Goal: Task Accomplishment & Management: Use online tool/utility

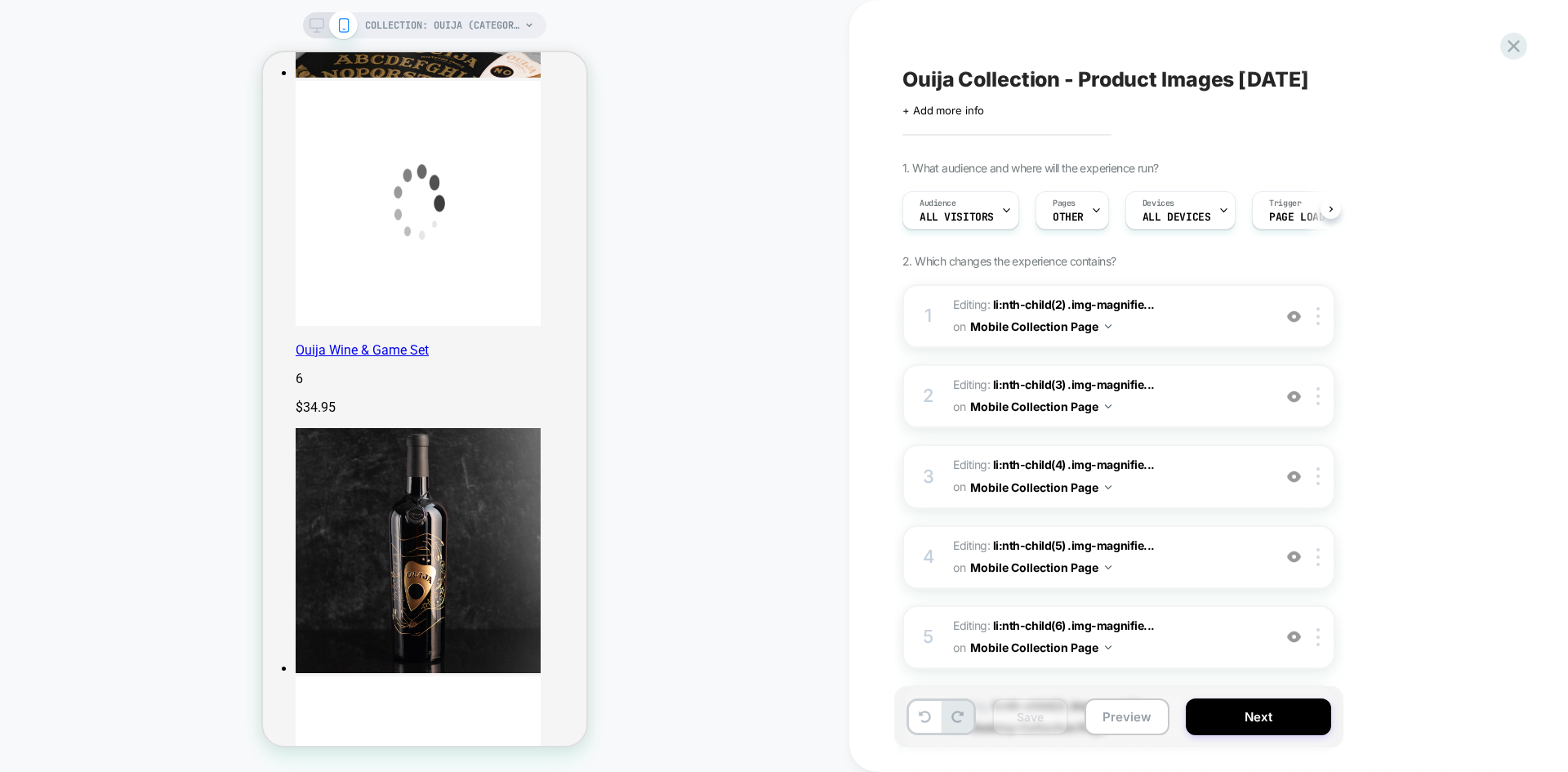
scroll to position [0, 1]
click at [1139, 713] on button "Preview" at bounding box center [1127, 717] width 85 height 37
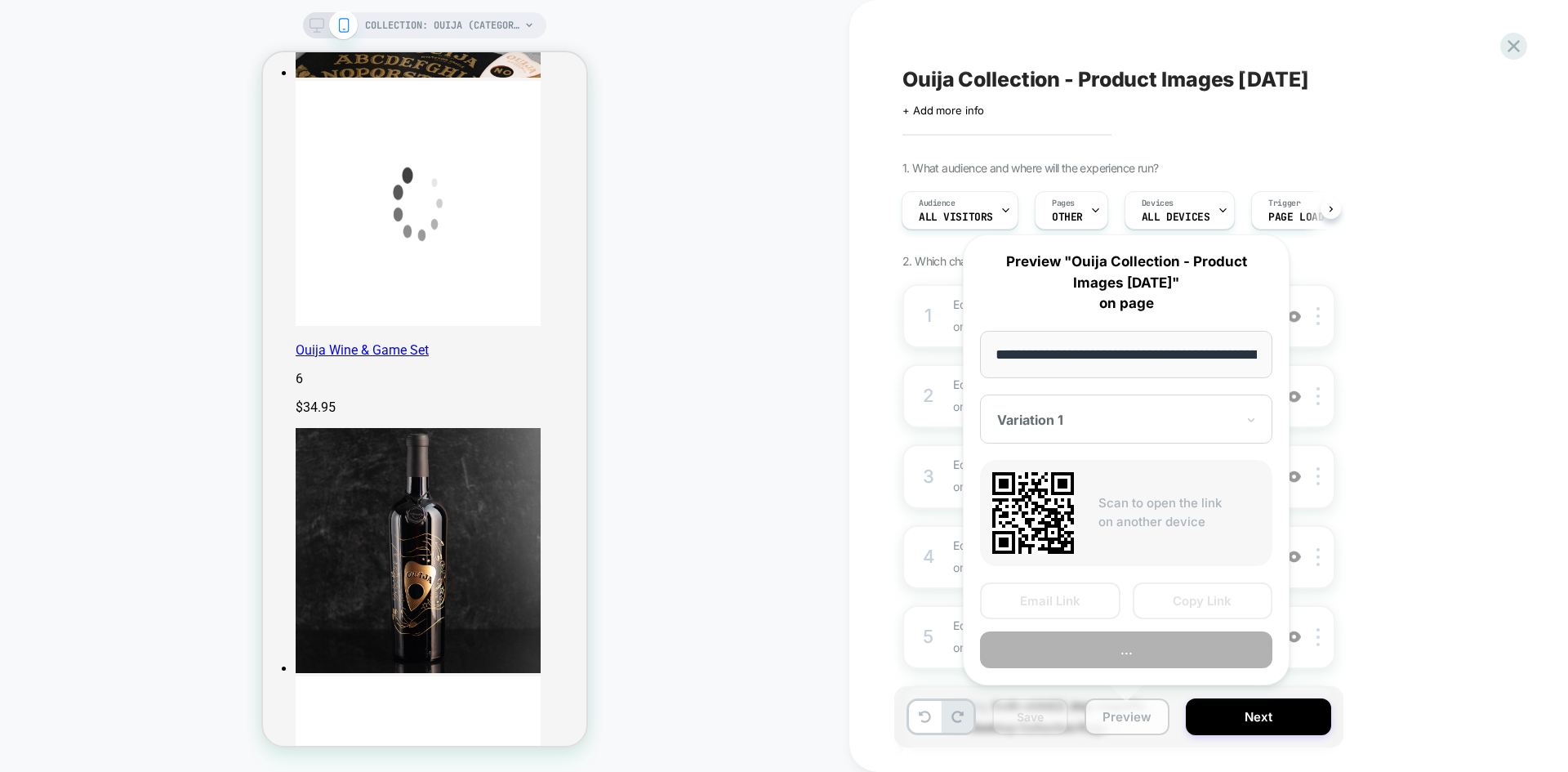
scroll to position [0, 132]
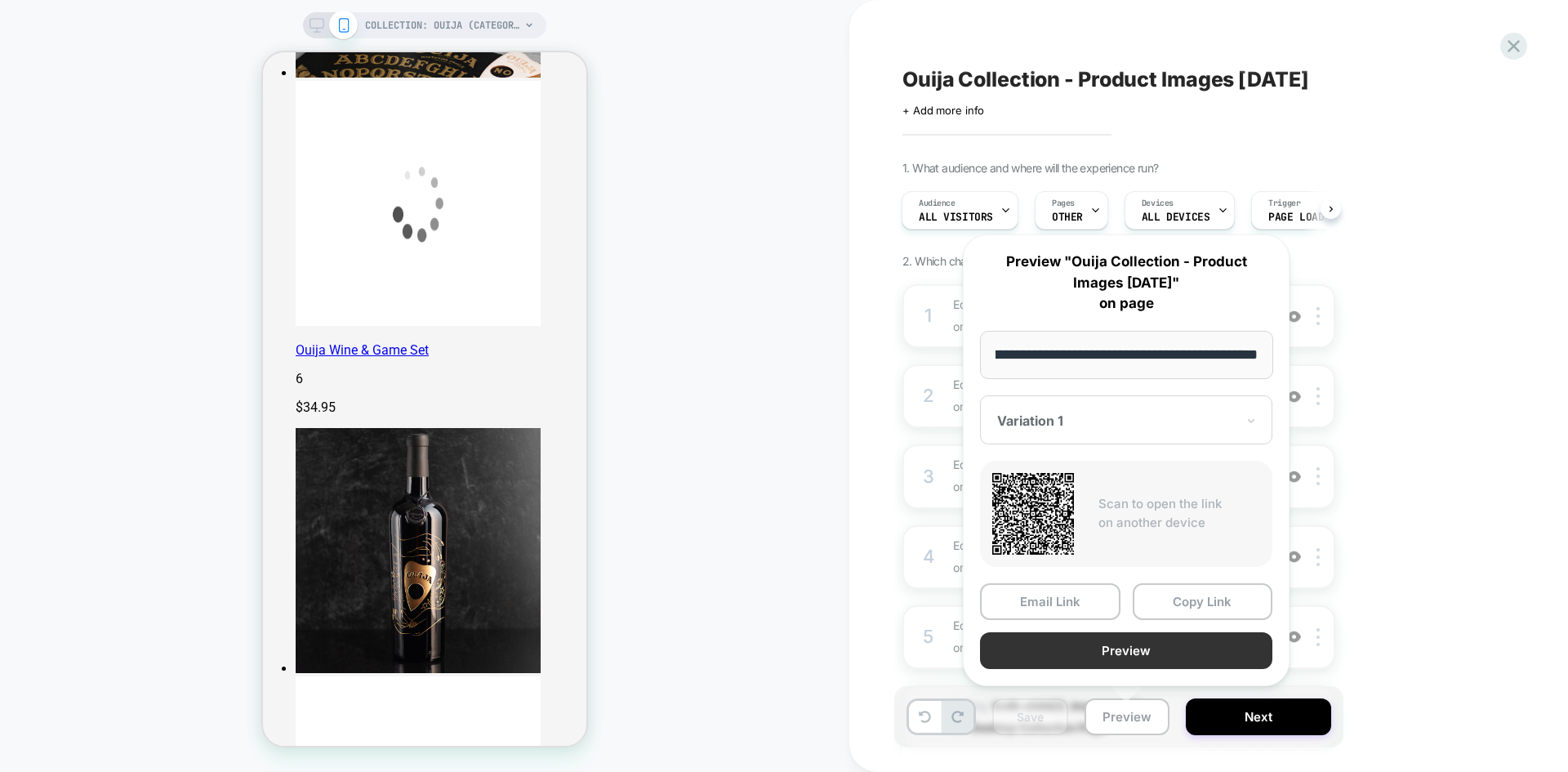
click at [1133, 643] on button "Preview" at bounding box center [1126, 651] width 292 height 37
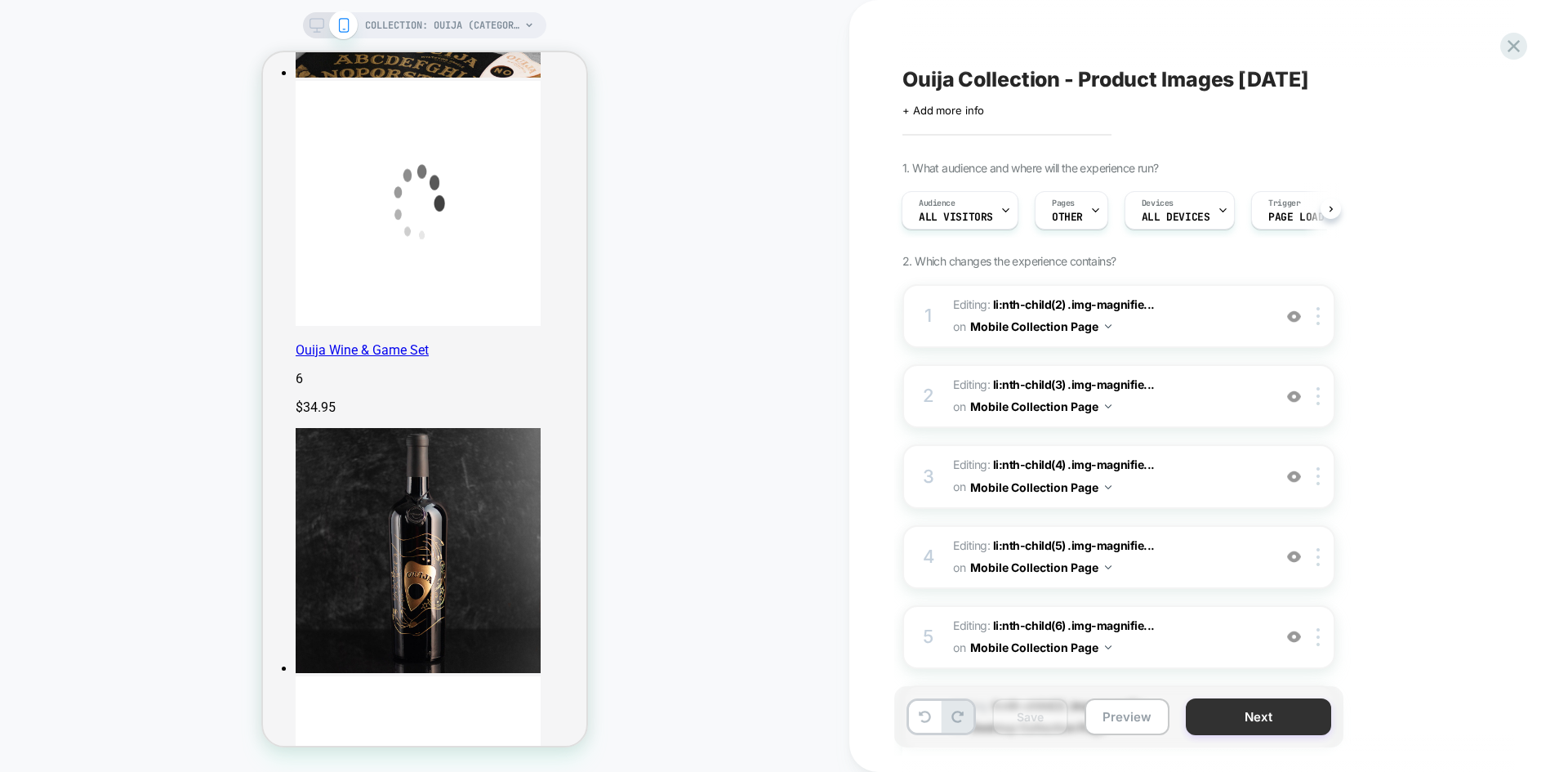
click at [1237, 729] on button "Next" at bounding box center [1258, 717] width 145 height 37
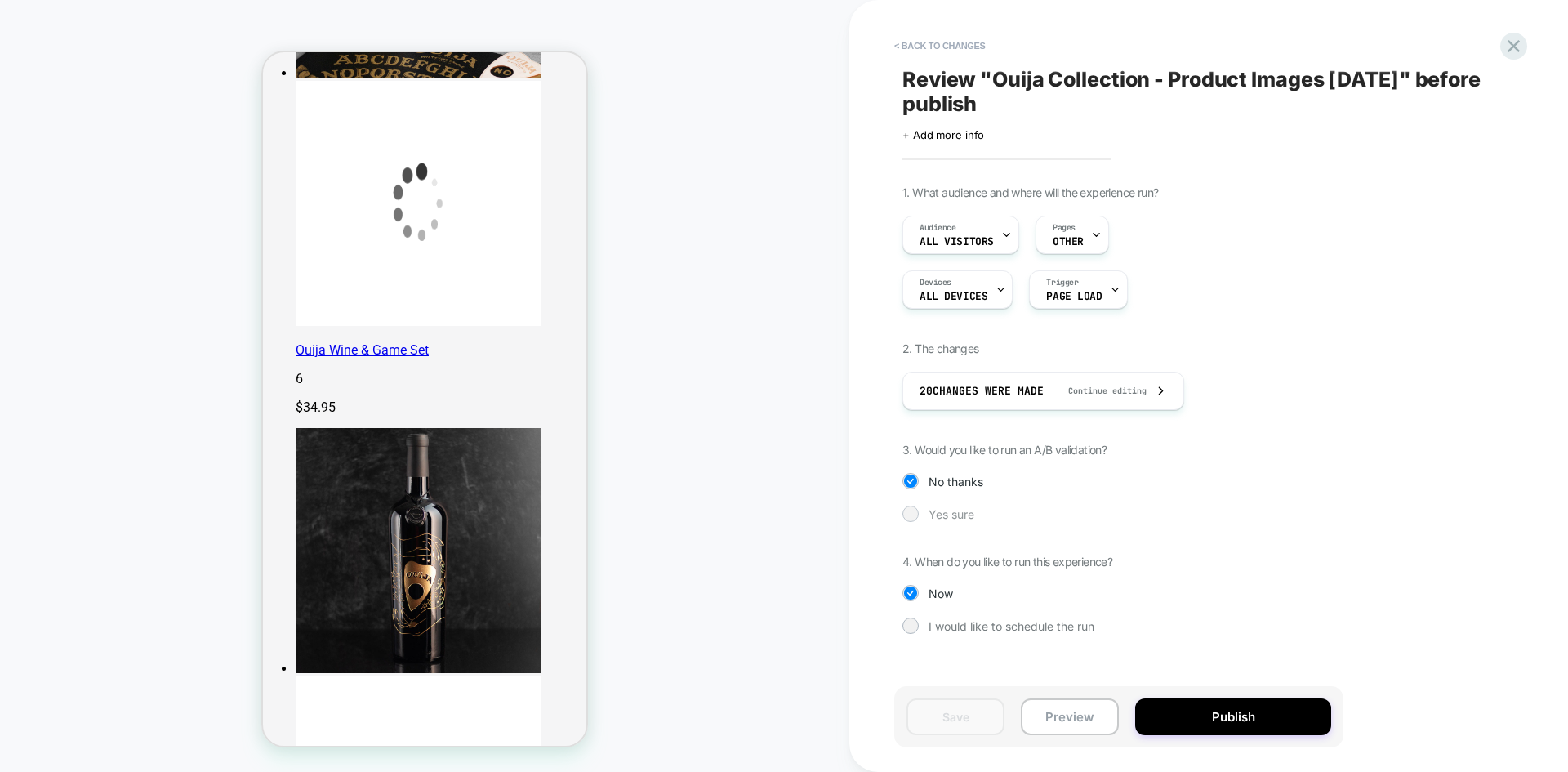
click at [951, 510] on span "Yes sure" at bounding box center [951, 514] width 46 height 14
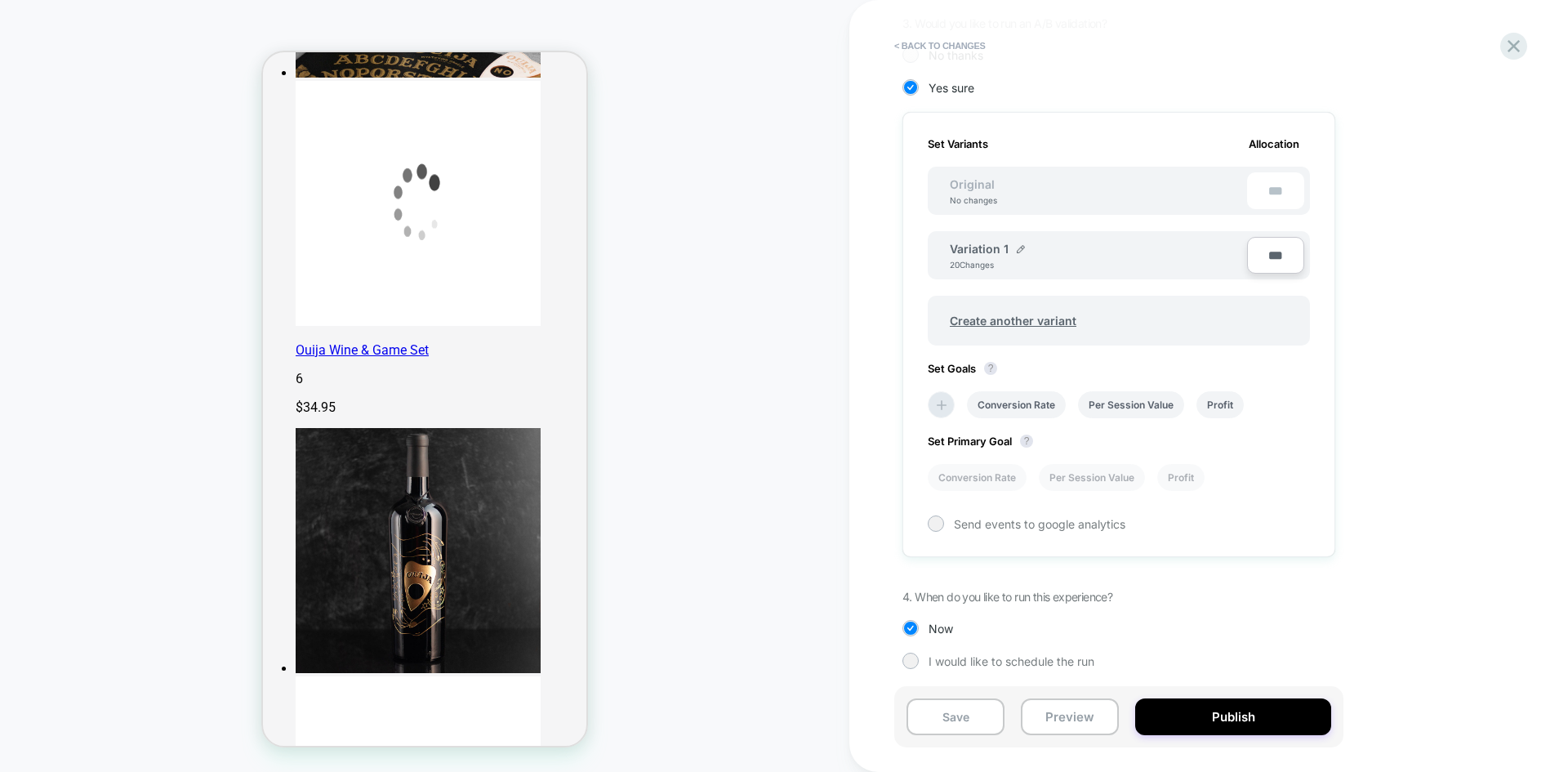
scroll to position [429, 0]
click at [950, 397] on li at bounding box center [941, 401] width 27 height 27
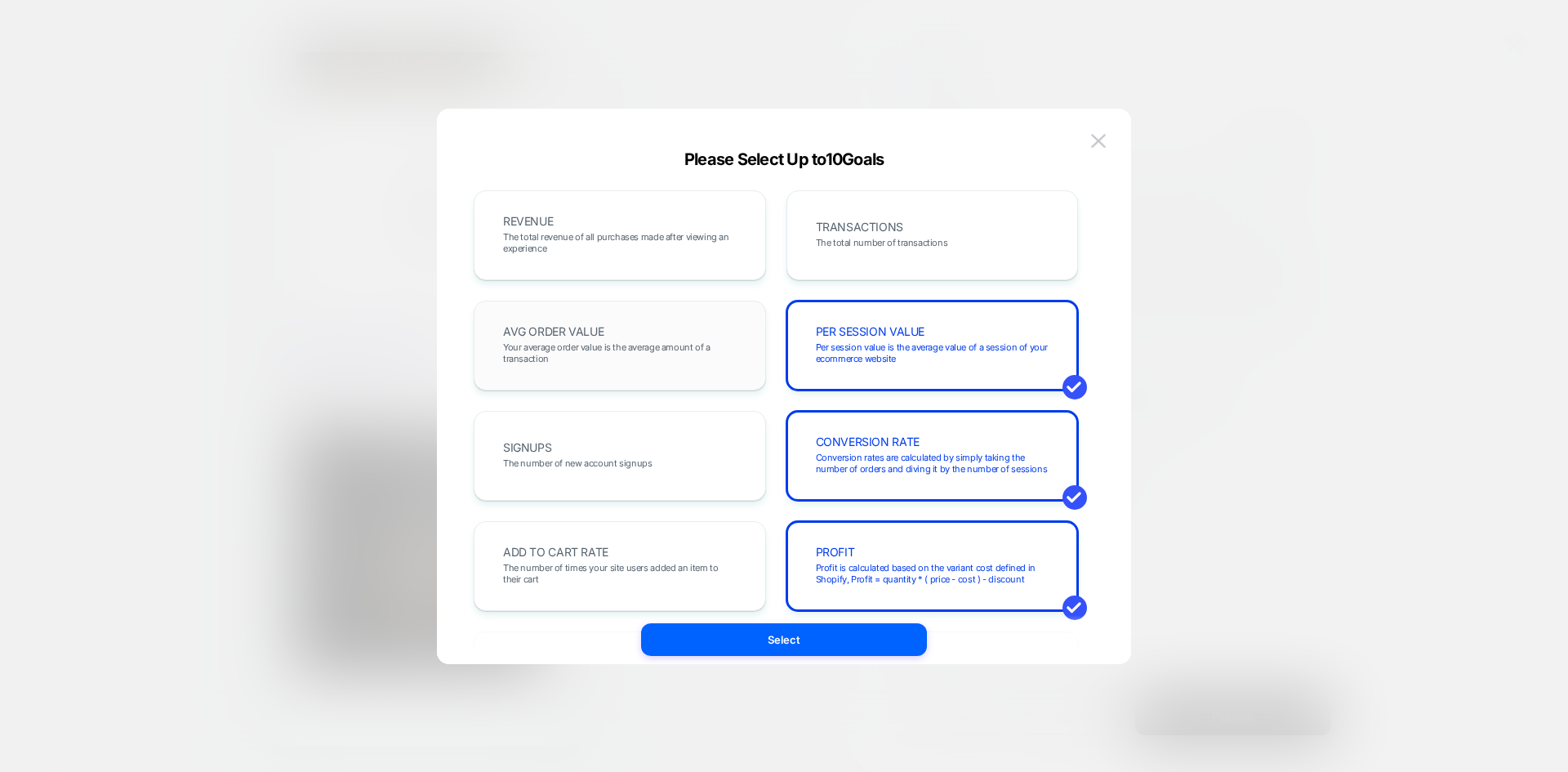
click at [693, 352] on span "Your average order value is the average amount of a transaction" at bounding box center [620, 353] width 234 height 23
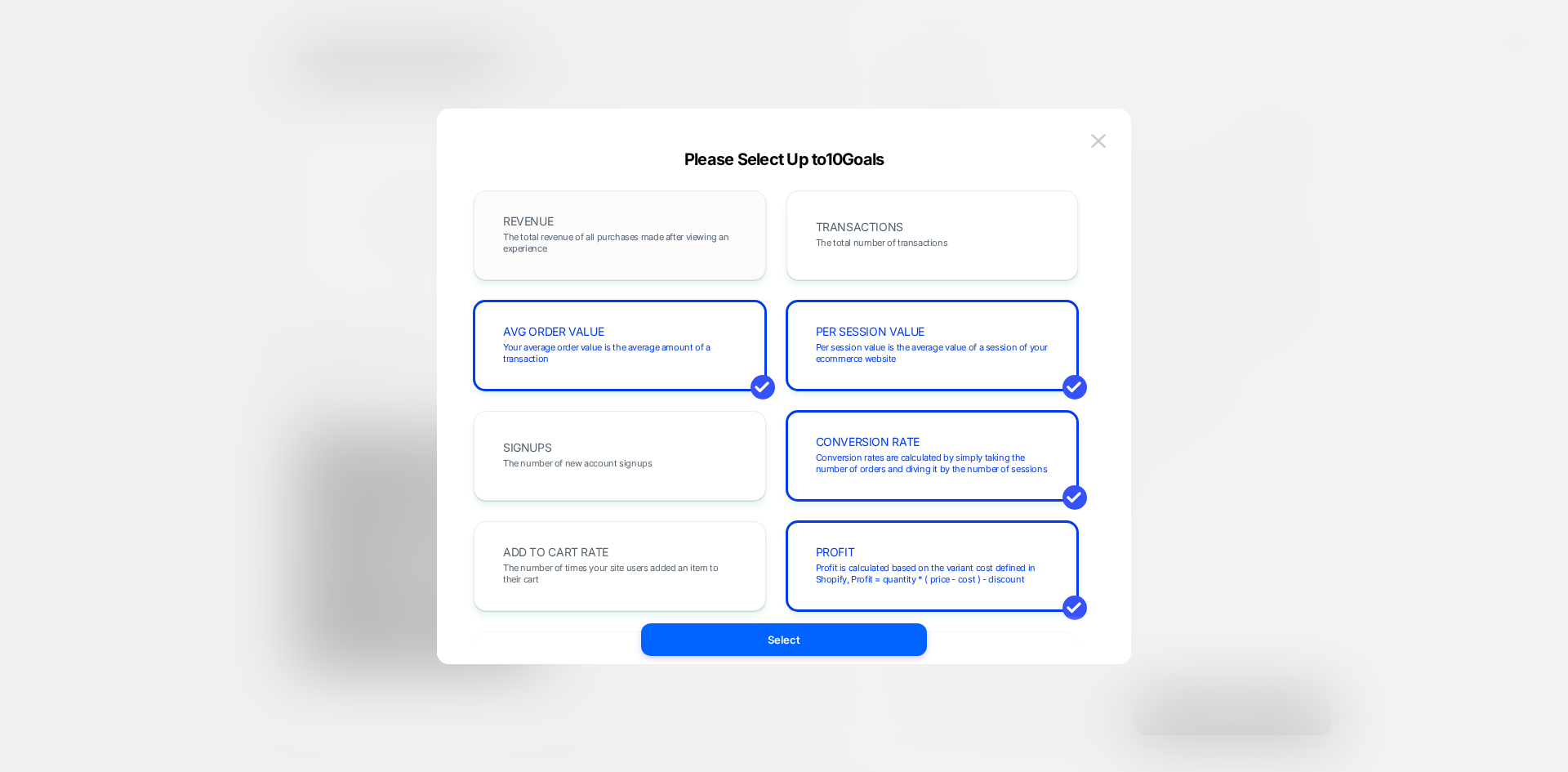
click at [641, 210] on div "REVENUE The total revenue of all purchases made after viewing an experience" at bounding box center [619, 235] width 258 height 55
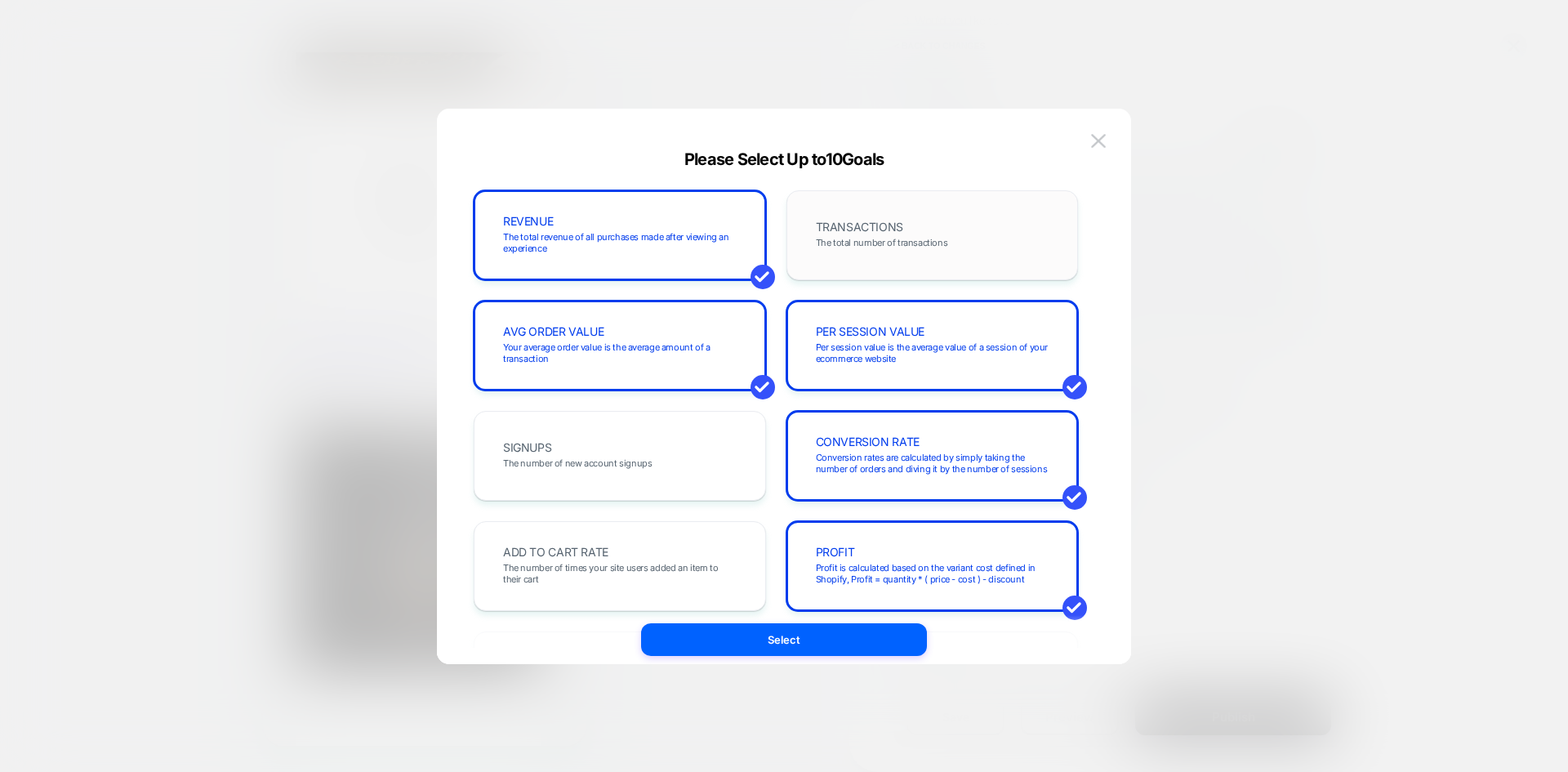
click at [874, 231] on span "TRANSACTIONS" at bounding box center [859, 227] width 88 height 12
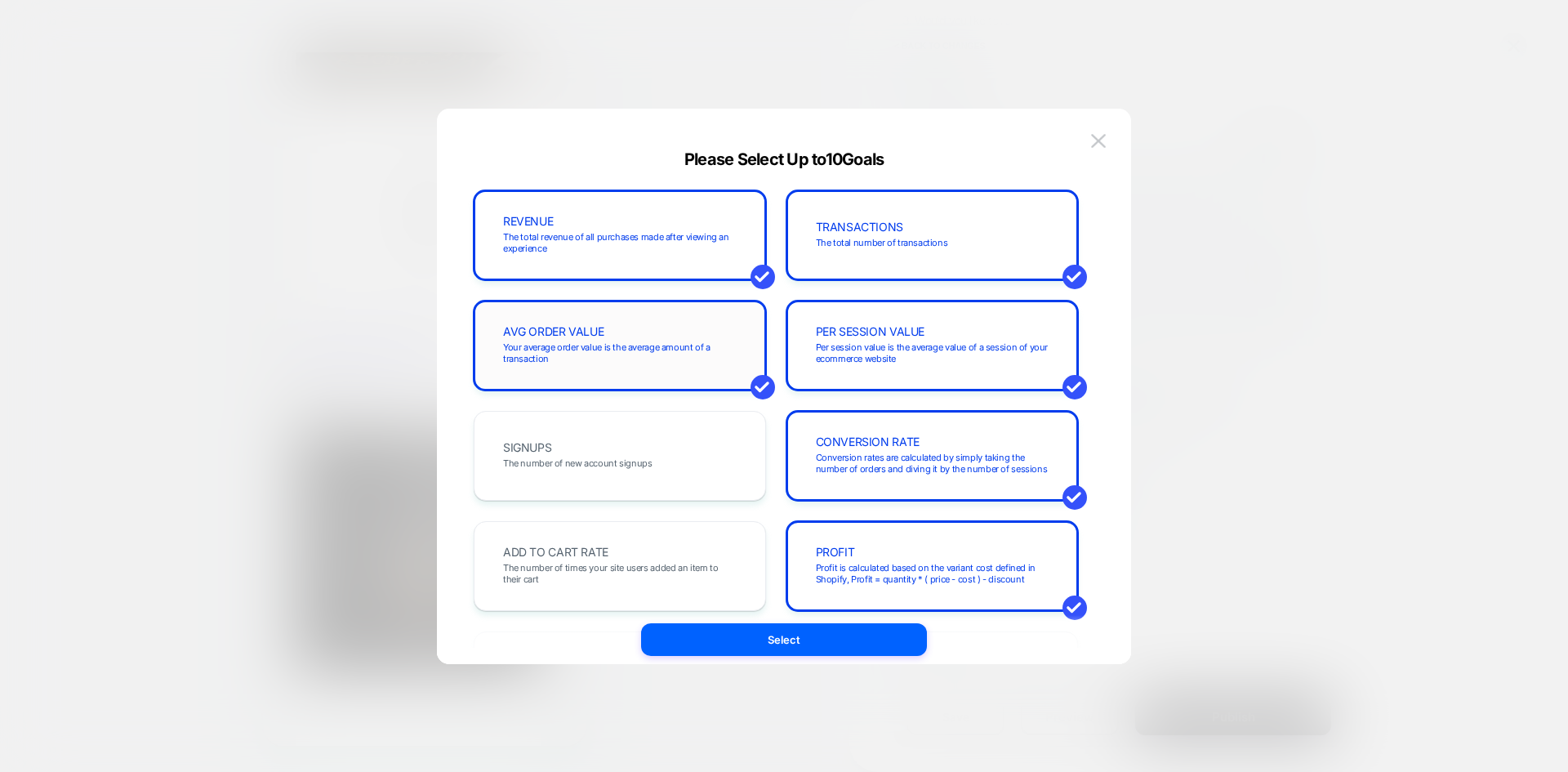
scroll to position [245, 0]
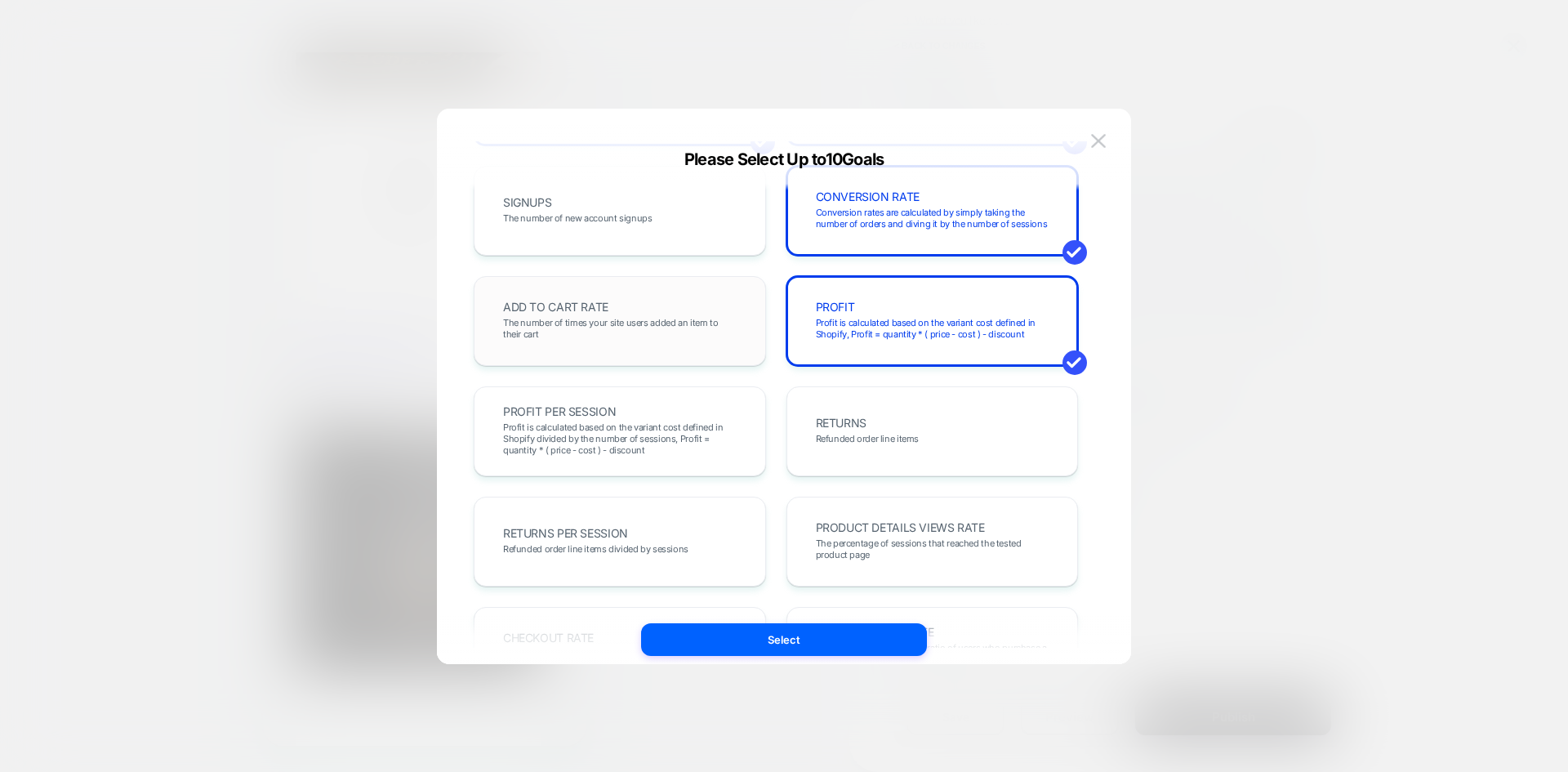
click at [688, 314] on div "ADD TO CART RATE The number of times your site users added an item to their cart" at bounding box center [619, 321] width 258 height 55
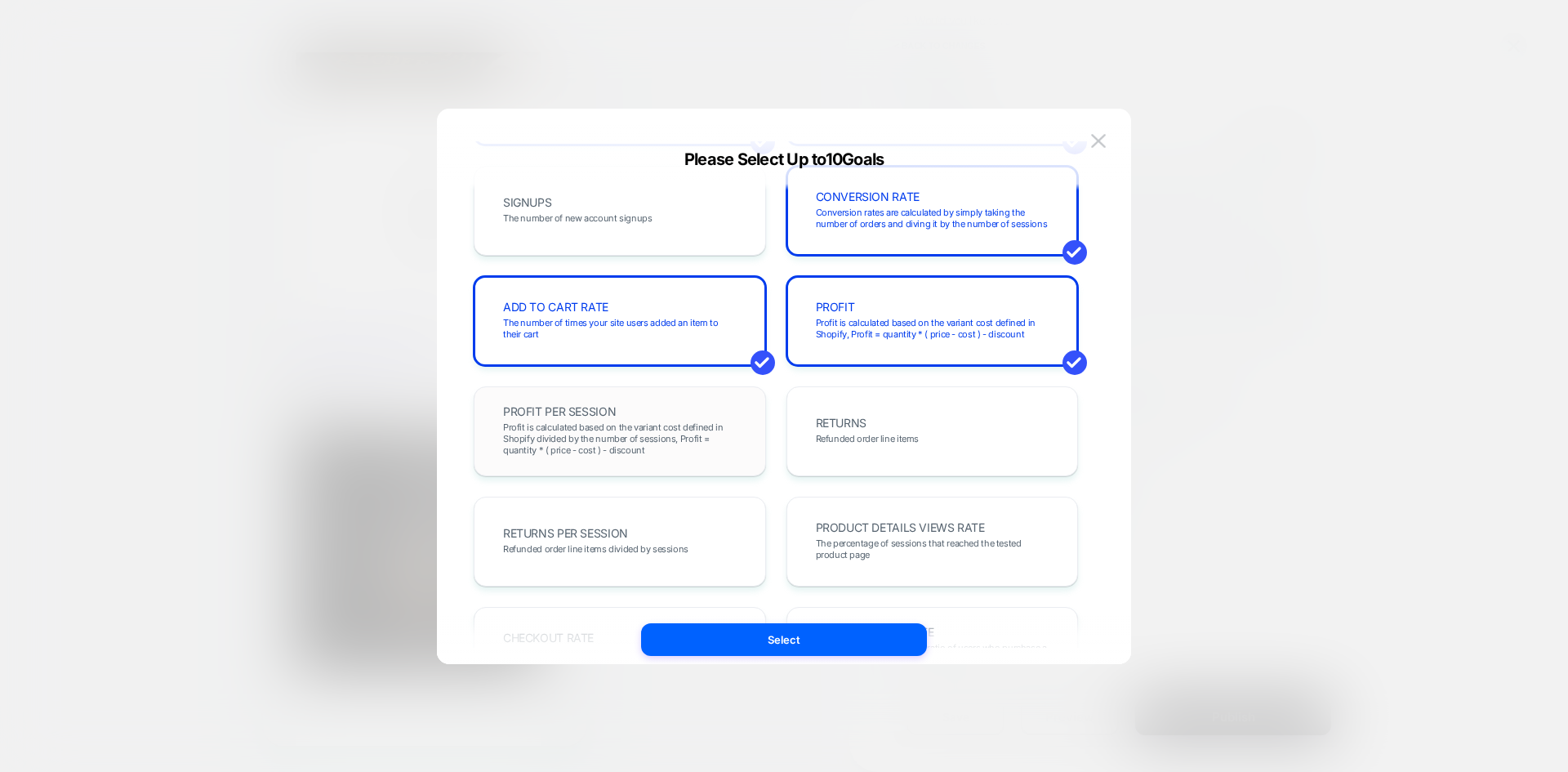
click at [662, 414] on div "PROFIT PER SESSION Profit is calculated based on the variant cost defined in Sh…" at bounding box center [619, 431] width 258 height 55
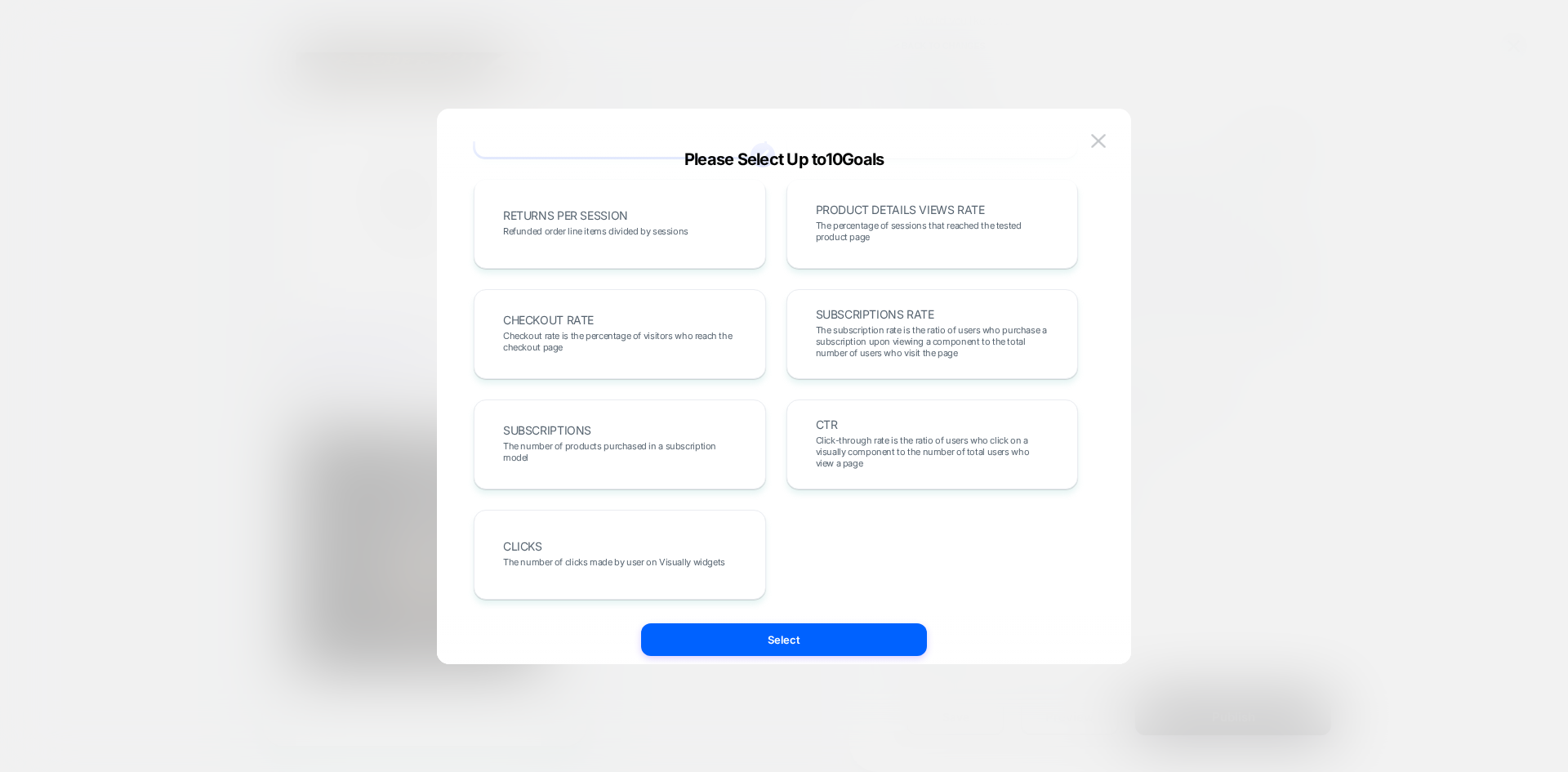
scroll to position [563, 0]
click at [718, 327] on div "CHECKOUT RATE Checkout rate is the percentage of visitors who reach the checkou…" at bounding box center [619, 333] width 258 height 55
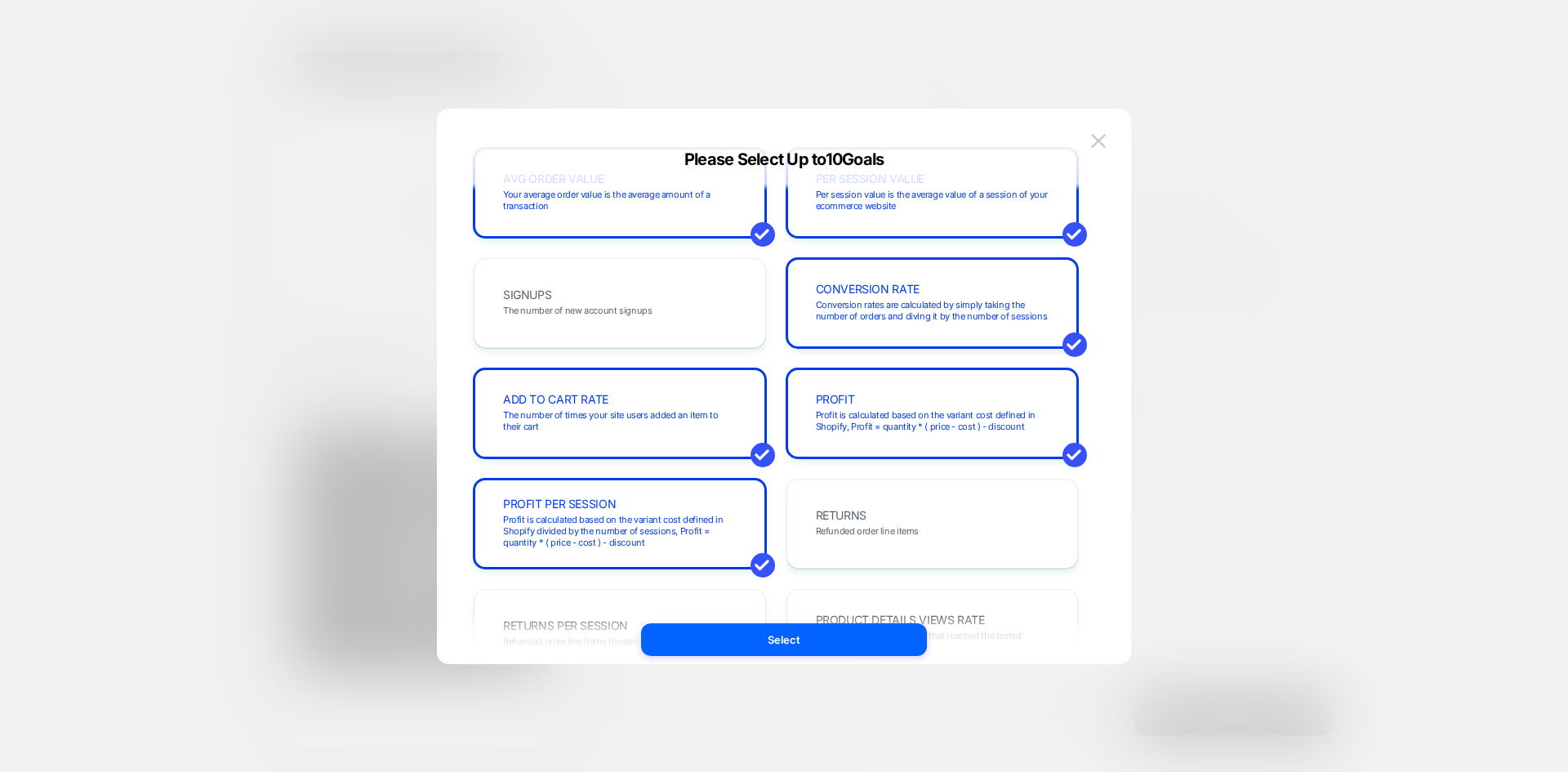
scroll to position [0, 0]
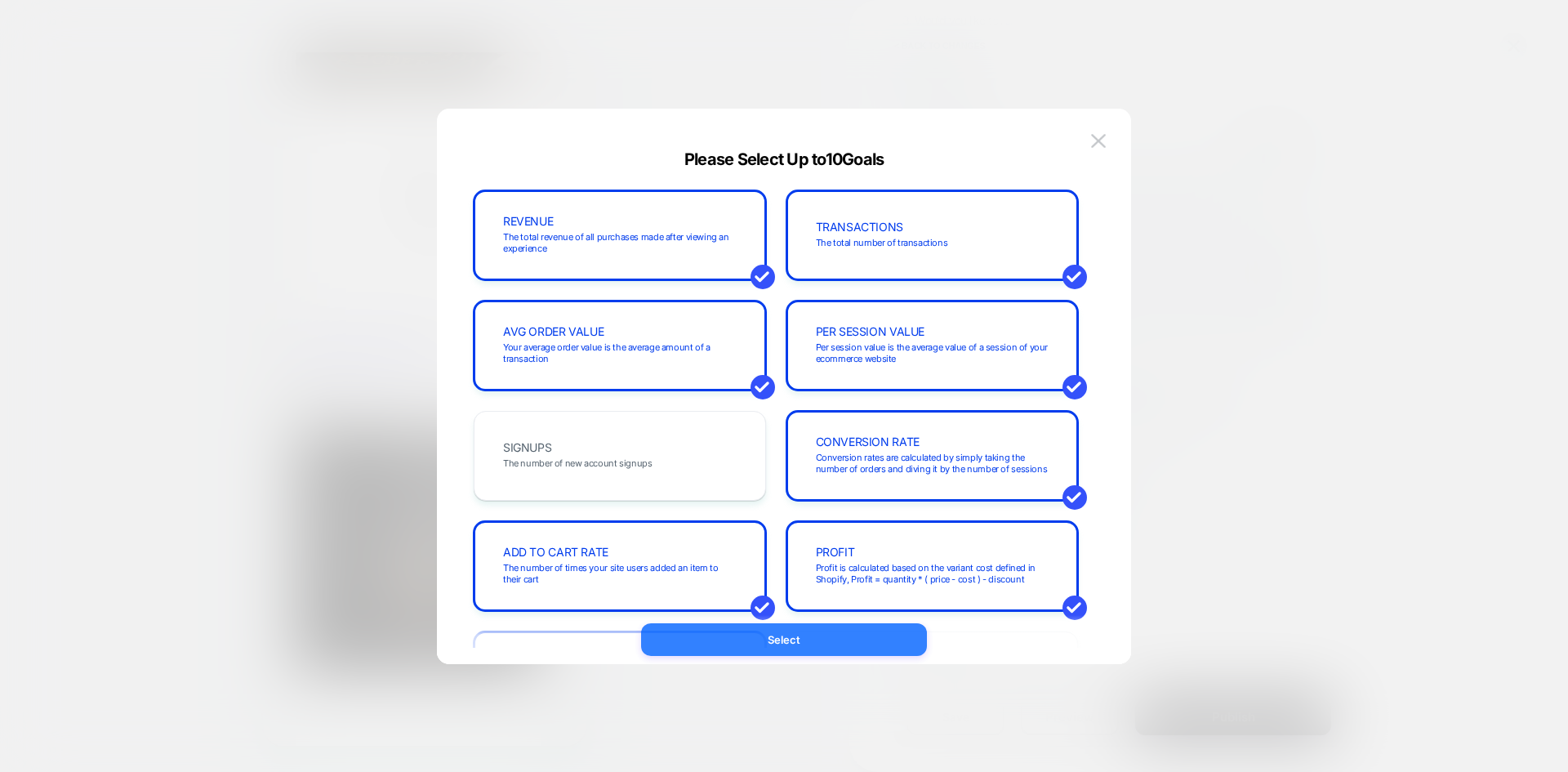
click at [790, 645] on button "Select" at bounding box center [784, 639] width 286 height 33
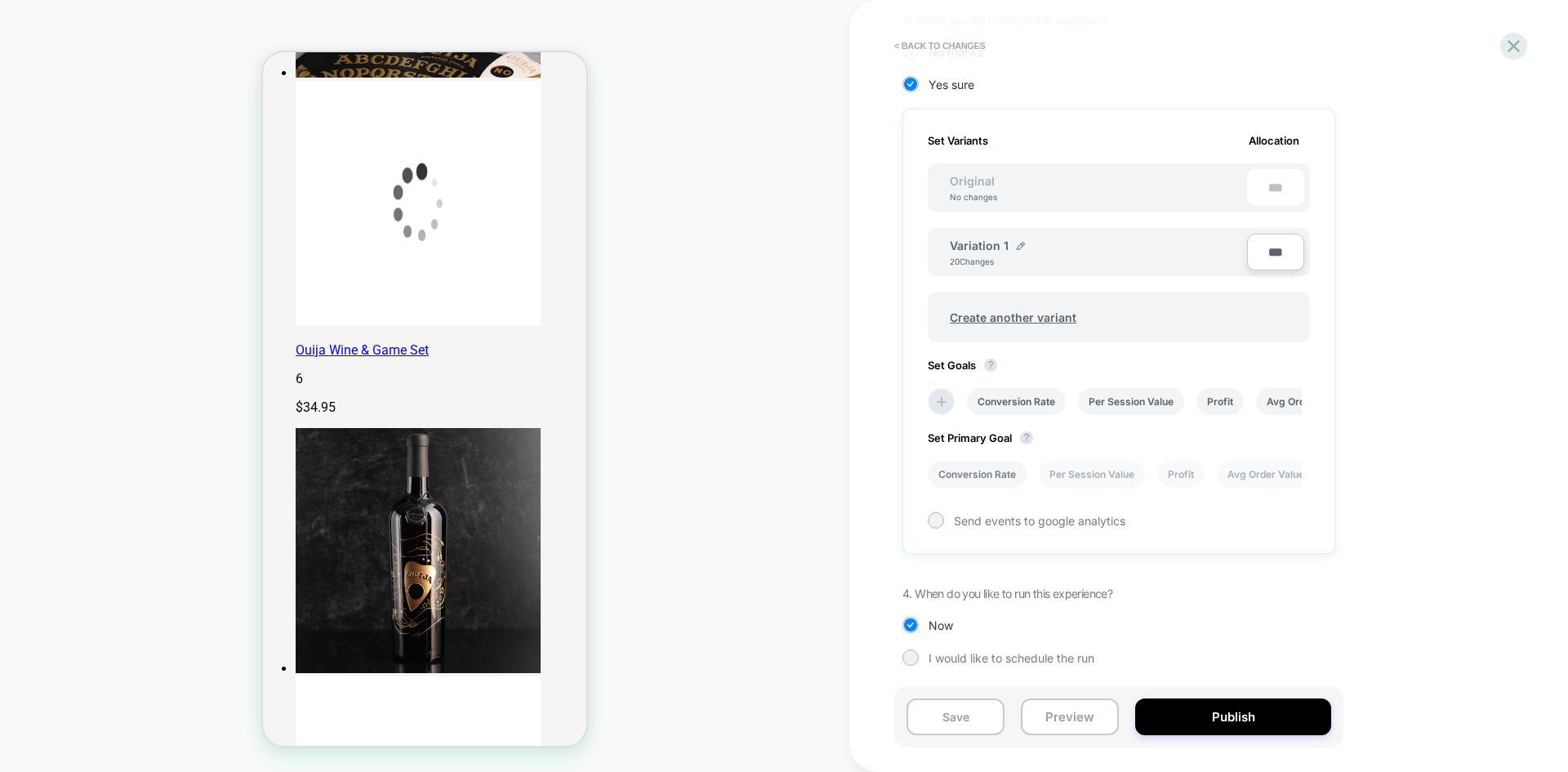
click at [997, 472] on li "Conversion Rate" at bounding box center [977, 474] width 99 height 27
click at [1213, 711] on button "Publish" at bounding box center [1233, 717] width 196 height 37
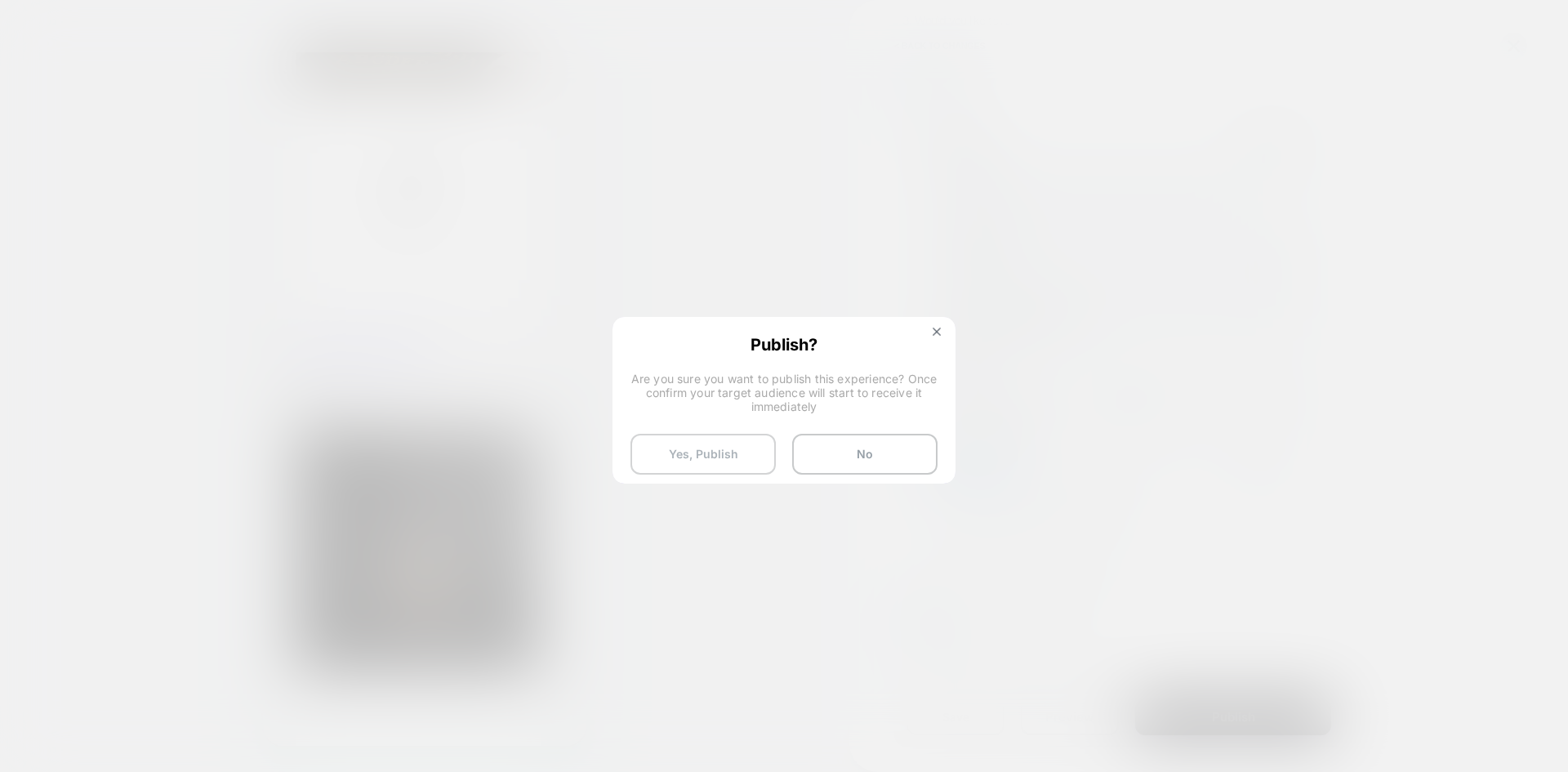
click at [756, 464] on button "Yes, Publish" at bounding box center [703, 454] width 145 height 41
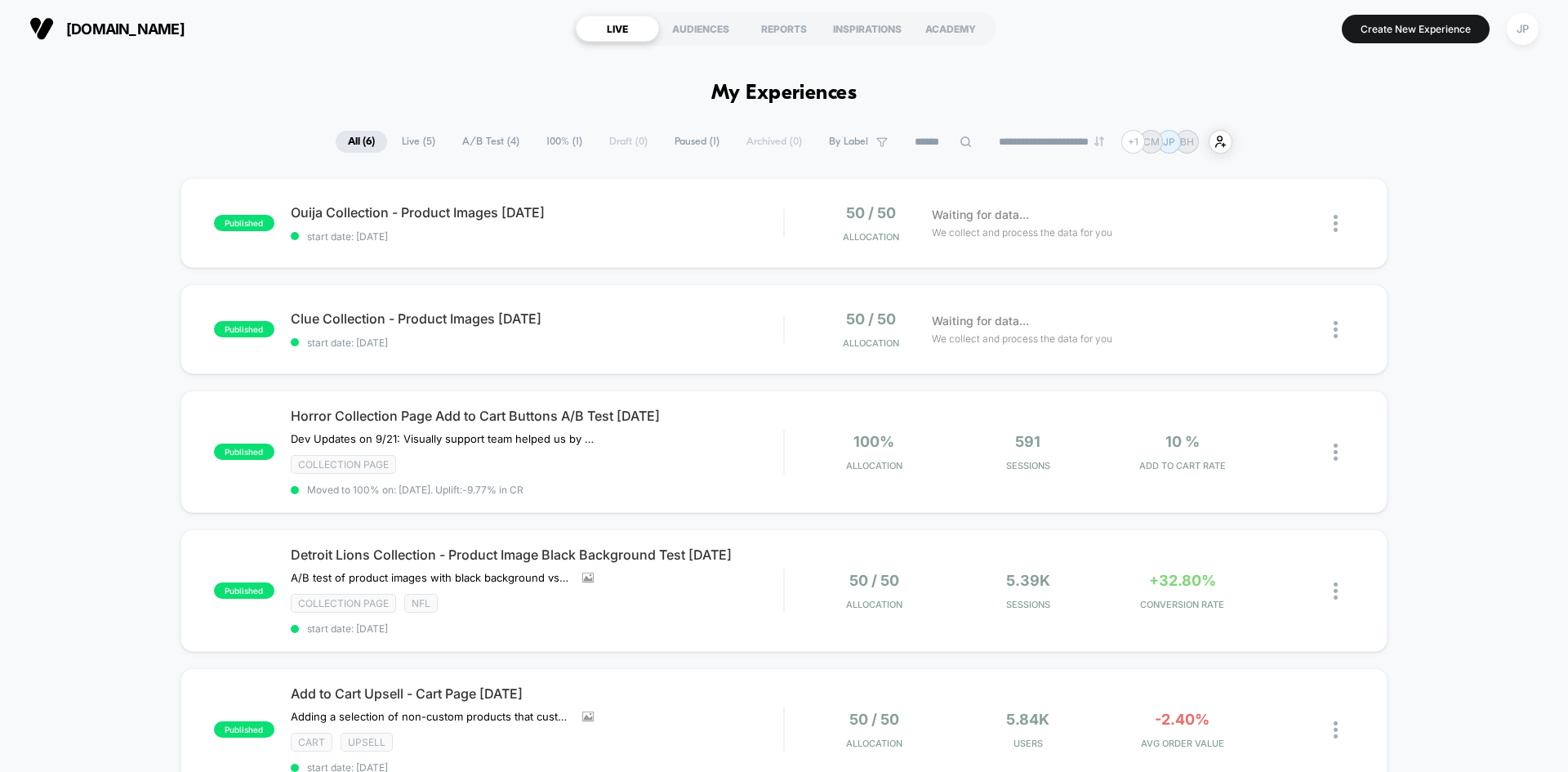
click at [1470, 206] on div "published Ouija Collection - Product Images 09.23.25 start date: 9/24/2025 50 /…" at bounding box center [784, 594] width 1568 height 833
click at [96, 228] on div "published Ouija Collection - Product Images 09.23.25 start date: 9/24/2025 50 /…" at bounding box center [784, 594] width 1568 height 833
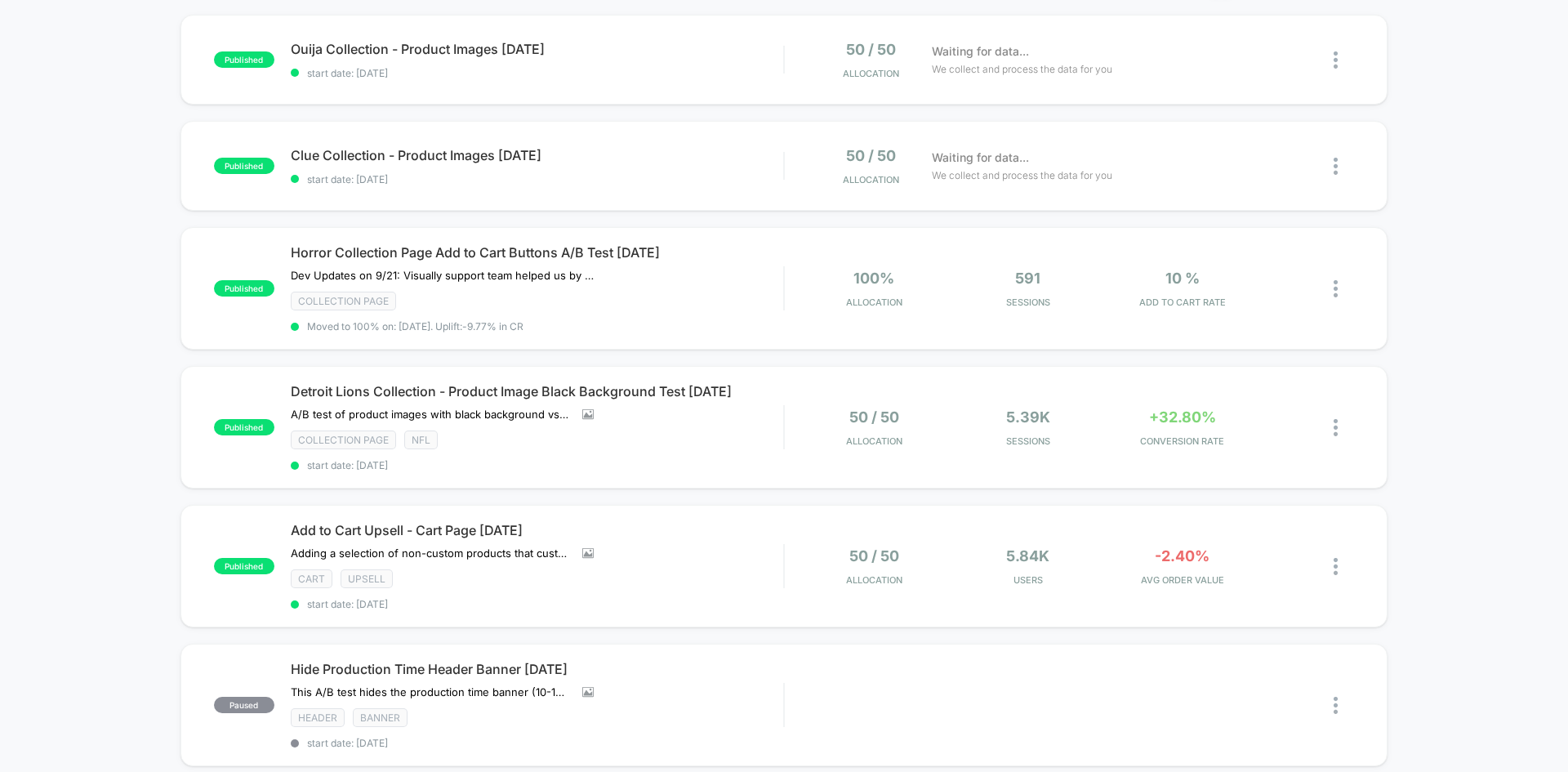
click at [104, 220] on div "published Ouija Collection - Product Images [DATE] start date: [DATE] 50 / 50 A…" at bounding box center [784, 431] width 1568 height 833
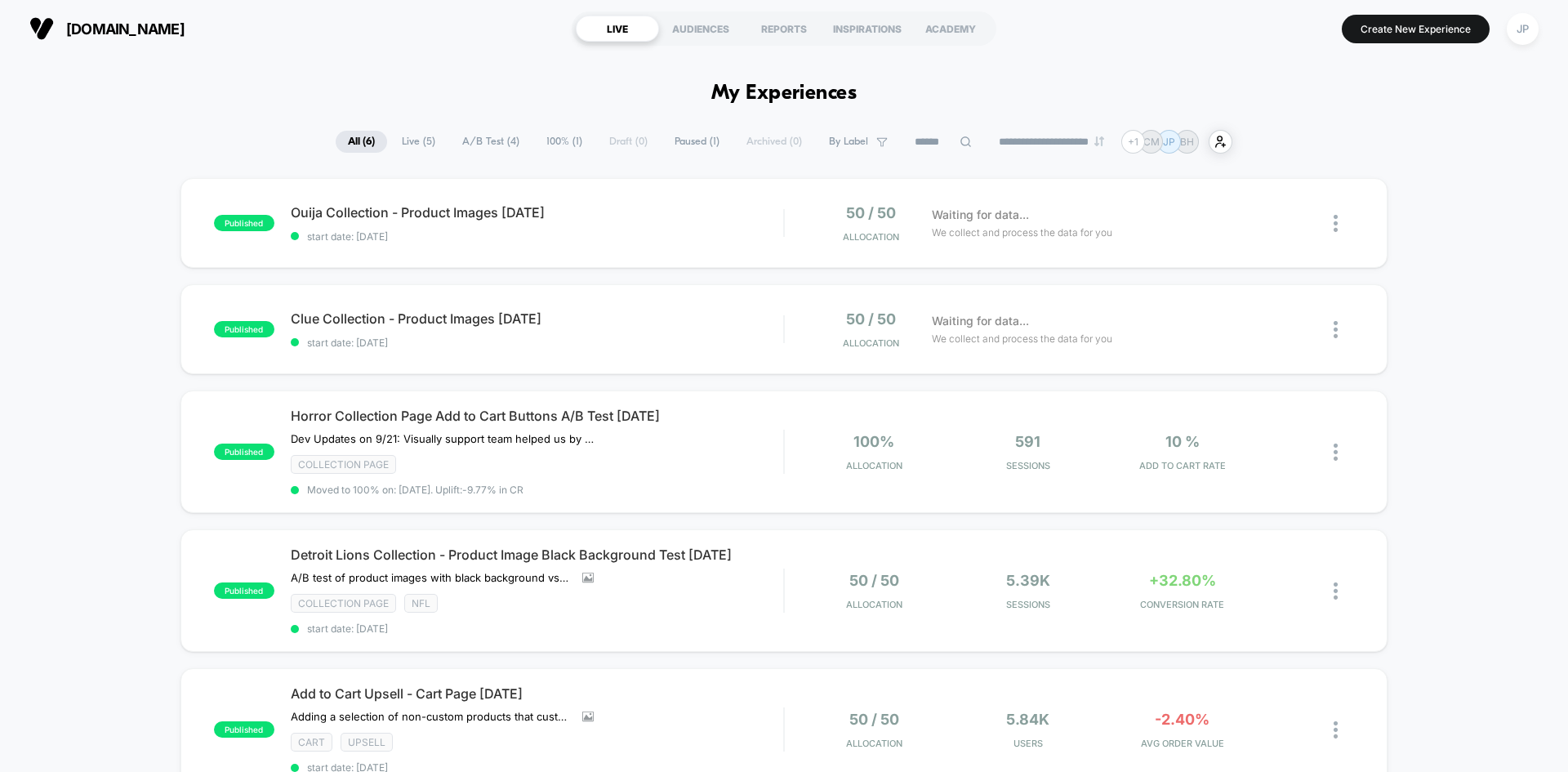
click at [109, 221] on div "published Ouija Collection - Product Images [DATE] start date: [DATE] 50 / 50 A…" at bounding box center [784, 594] width 1568 height 833
